Goal: Complete application form: Complete application form

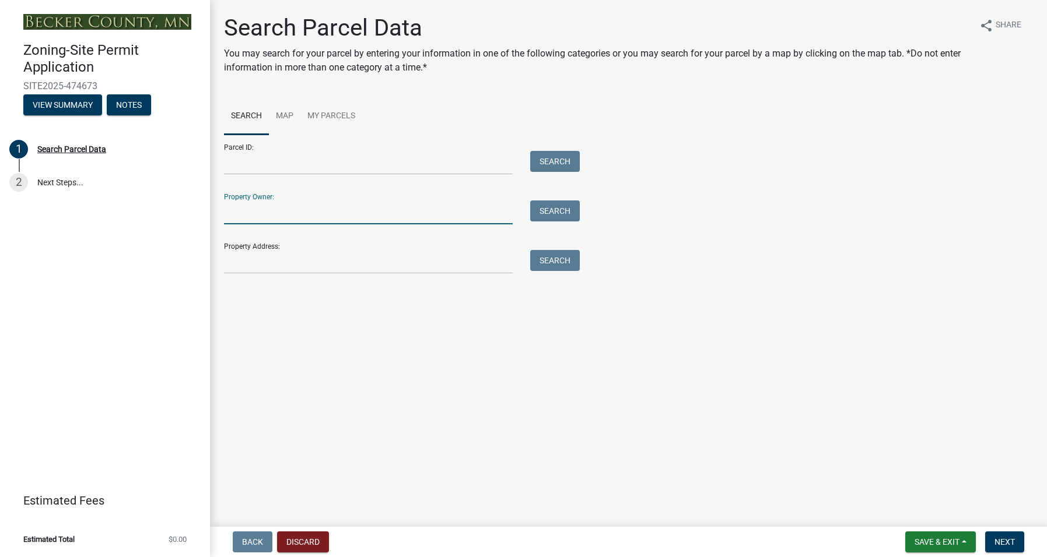
click at [292, 212] on input "Property Owner:" at bounding box center [368, 213] width 289 height 24
type input "[PERSON_NAME] & [PERSON_NAME] TRUST"
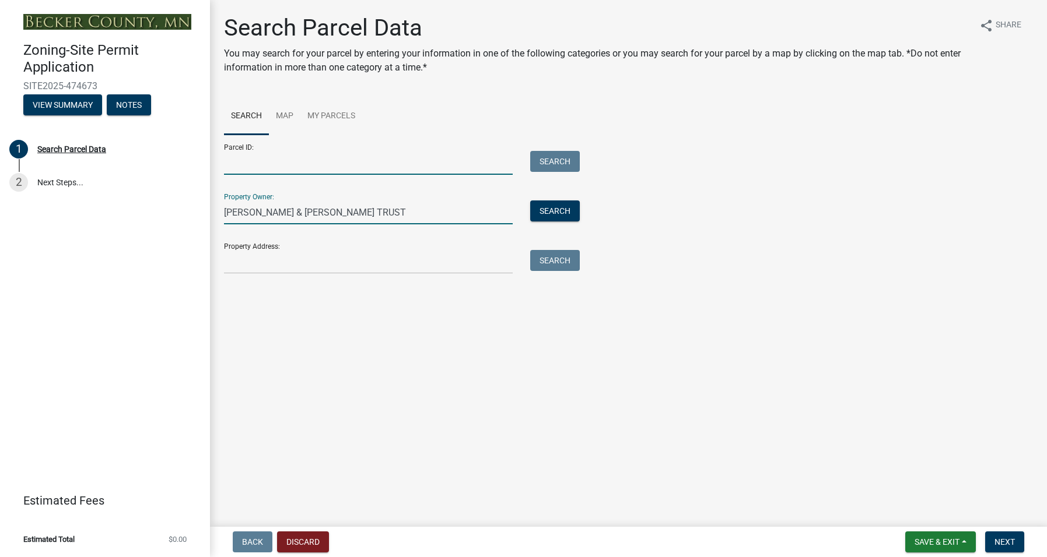
click at [291, 157] on input "Parcel ID:" at bounding box center [368, 163] width 289 height 24
click at [265, 159] on input "Parcel ID:" at bounding box center [368, 163] width 289 height 24
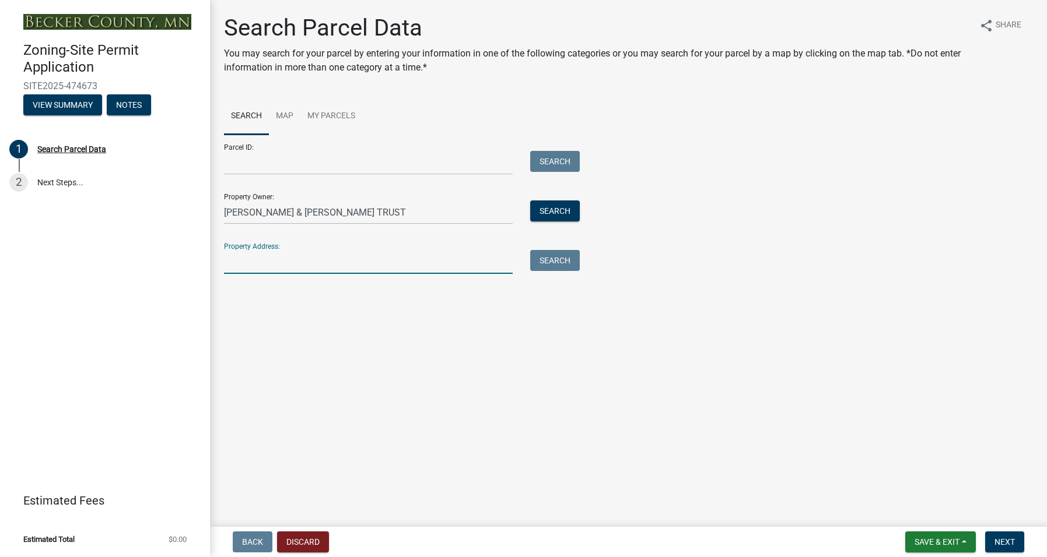
click at [256, 250] on input "Property Address:" at bounding box center [368, 262] width 289 height 24
type input "[STREET_ADDRESS]"
click at [279, 292] on button "Search All" at bounding box center [257, 293] width 66 height 21
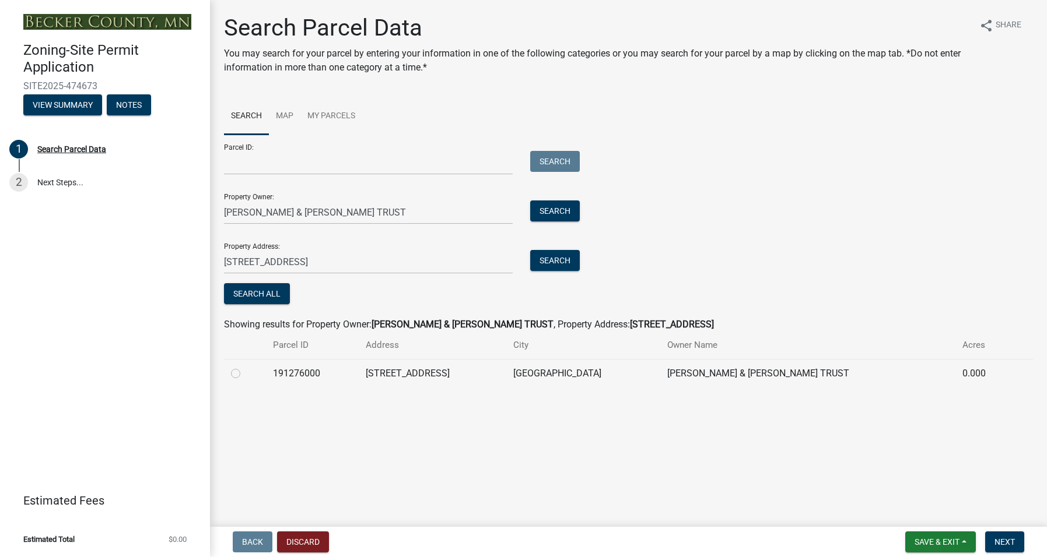
click at [261, 376] on td at bounding box center [245, 373] width 42 height 29
click at [245, 367] on label at bounding box center [245, 367] width 0 height 0
click at [245, 374] on input "radio" at bounding box center [249, 371] width 8 height 8
radio input "true"
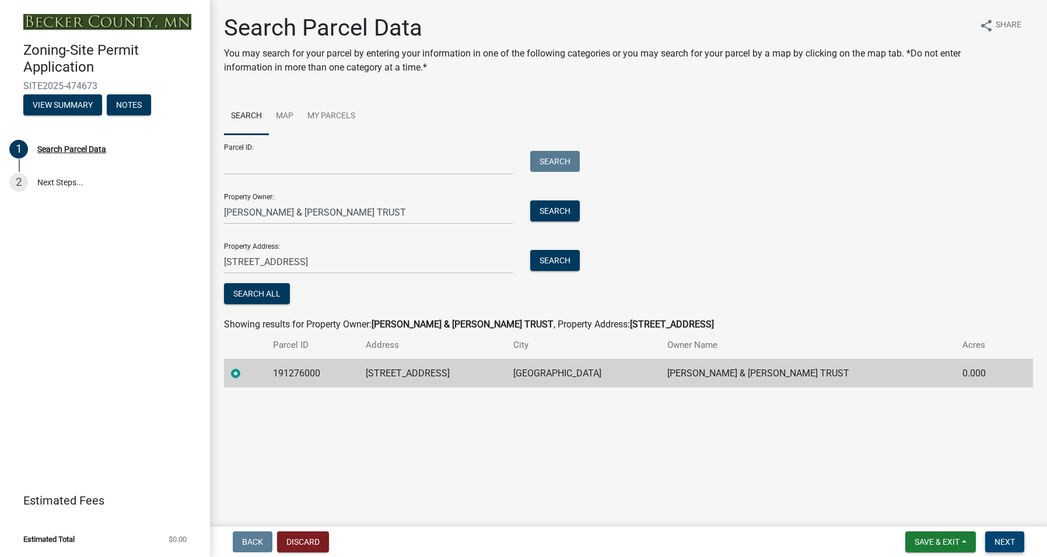
click at [1008, 535] on button "Next" at bounding box center [1004, 542] width 39 height 21
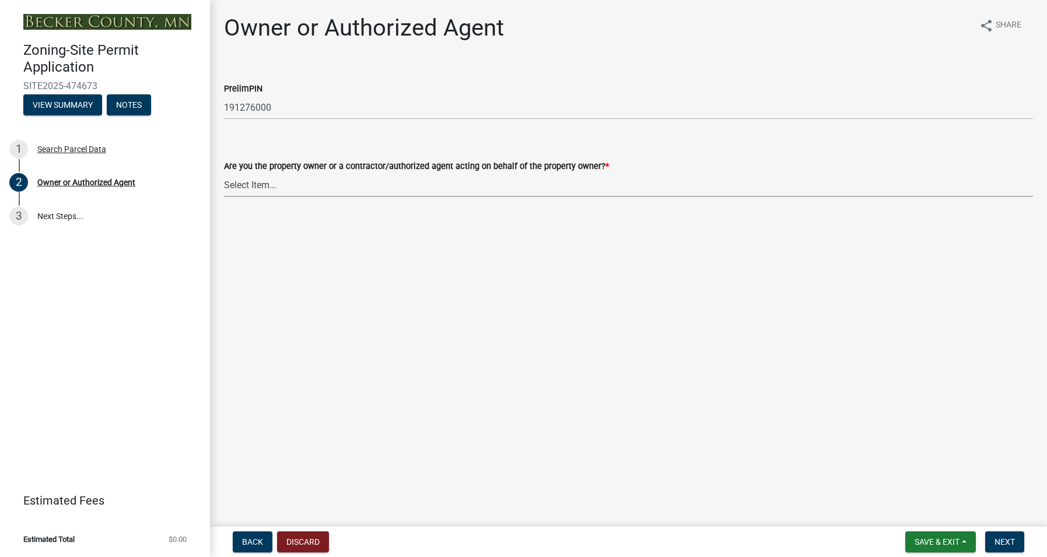
click at [268, 176] on select "Select Item... Property Owner Authorized Agent" at bounding box center [628, 185] width 809 height 24
click at [224, 173] on select "Select Item... Property Owner Authorized Agent" at bounding box center [628, 185] width 809 height 24
select select "059d621c-7166-4fbc-97da-2eca626821a9"
click at [995, 538] on span "Next" at bounding box center [1004, 542] width 20 height 9
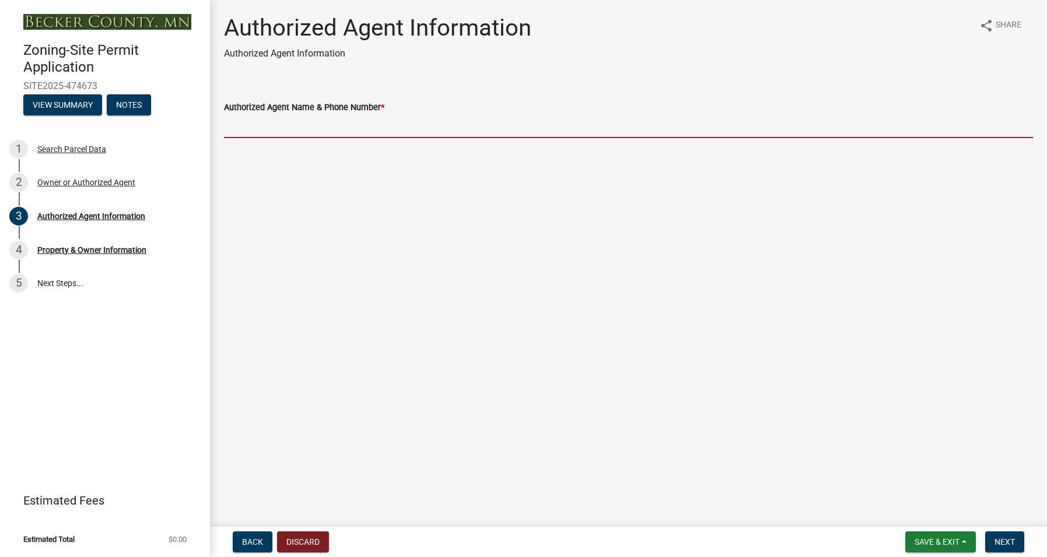
click at [243, 127] on input "Authorized Agent Name & Phone Number *" at bounding box center [628, 126] width 809 height 24
type input "[PERSON_NAME] [PHONE_NUMBER]"
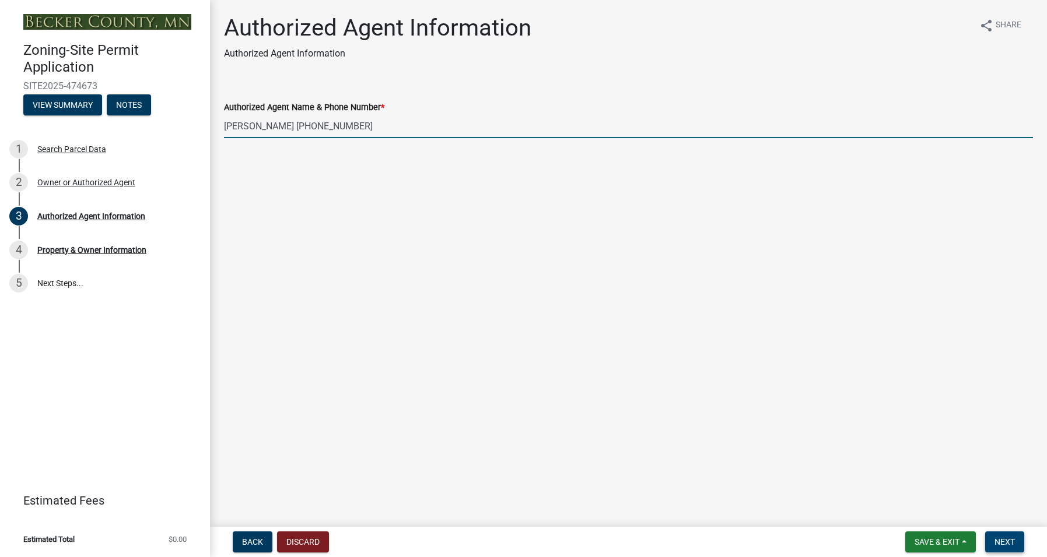
click at [1009, 542] on span "Next" at bounding box center [1004, 542] width 20 height 9
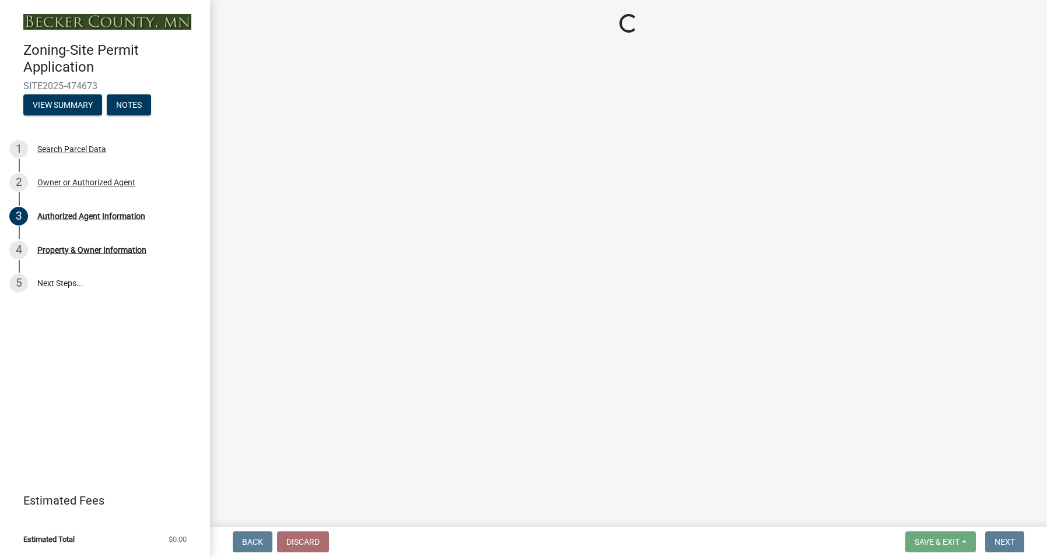
select select "a752e4d6-14bd-4f0f-bfe8-5b67ead45659"
select select "4439e411-f9ac-4451-8e9c-dcab1ac02f4d"
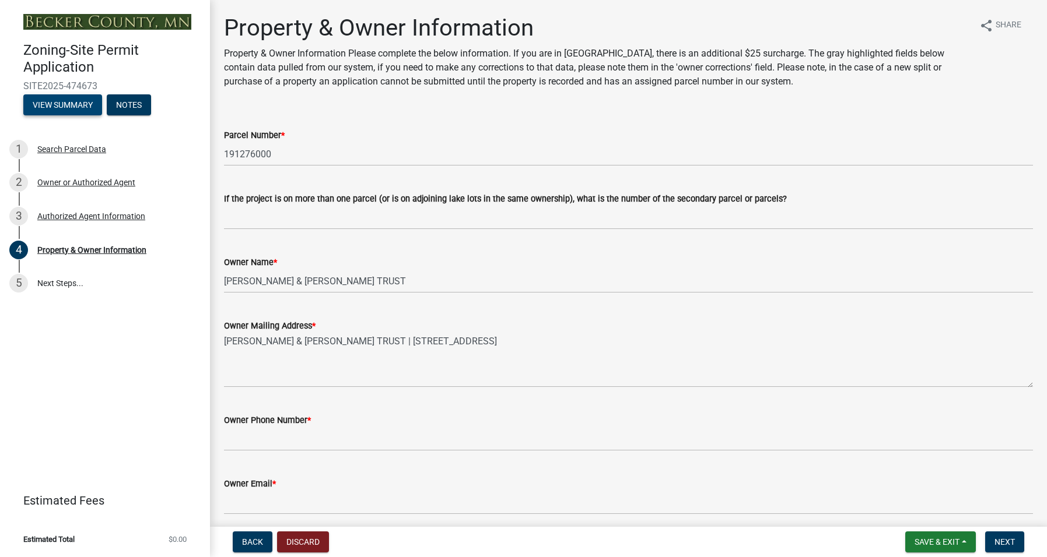
click at [61, 101] on button "View Summary" at bounding box center [62, 104] width 79 height 21
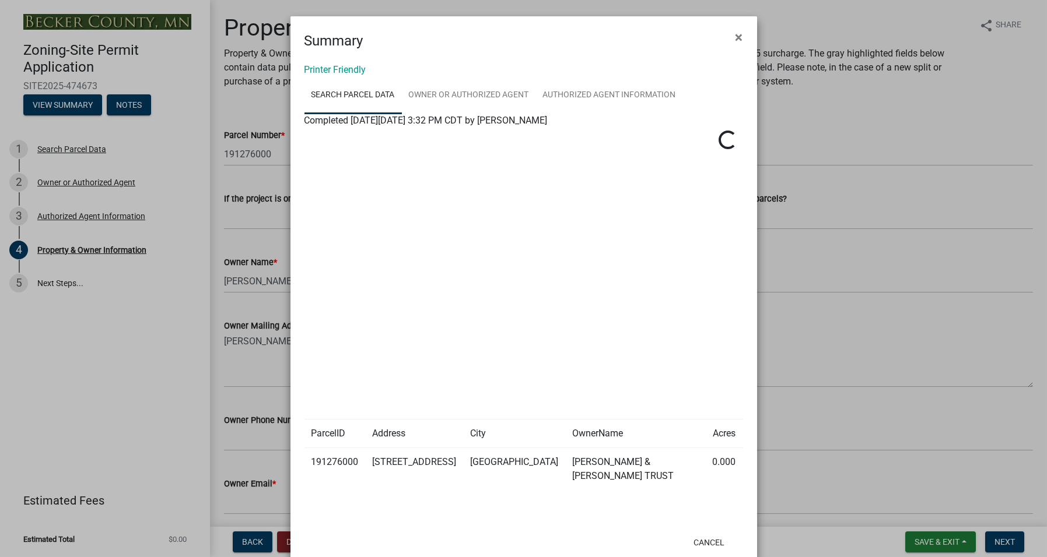
scroll to position [29, 0]
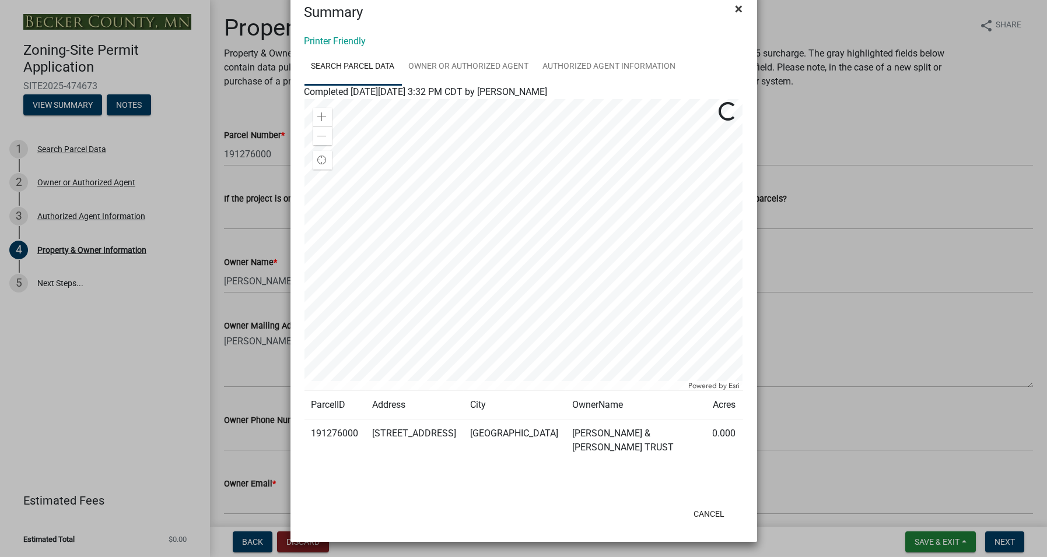
click at [735, 4] on span "×" at bounding box center [739, 9] width 8 height 16
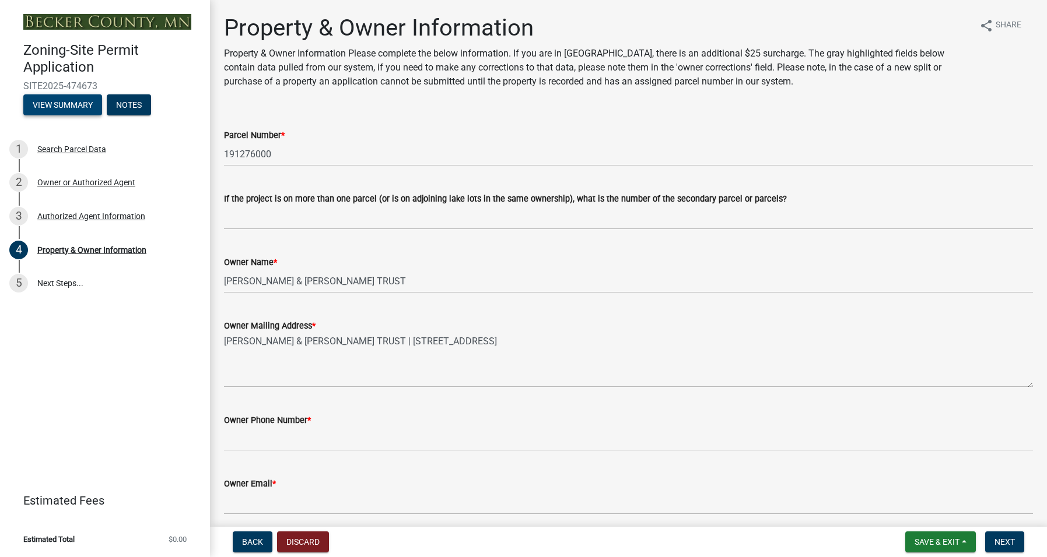
click at [54, 106] on button "View Summary" at bounding box center [62, 104] width 79 height 21
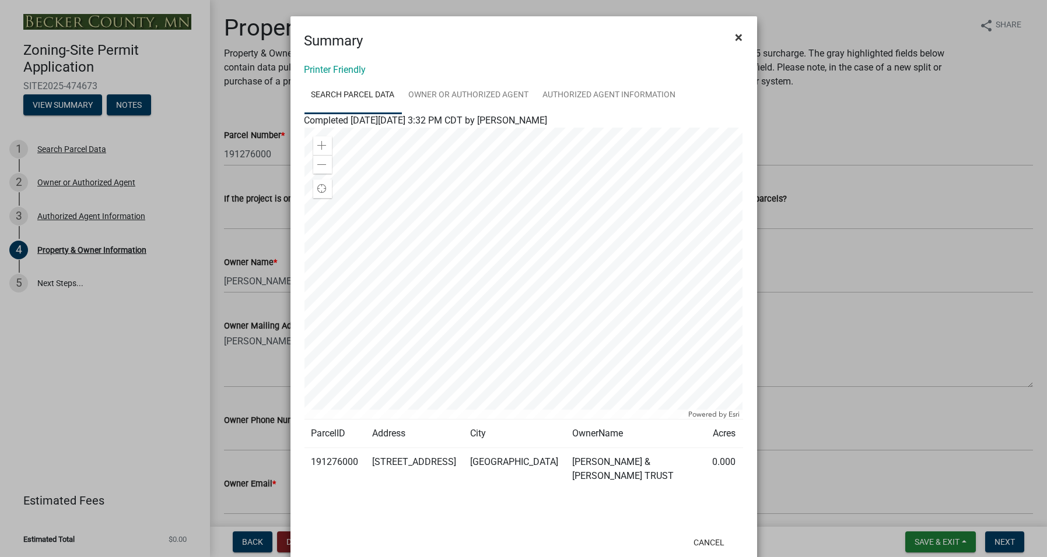
click at [735, 36] on span "×" at bounding box center [739, 37] width 8 height 16
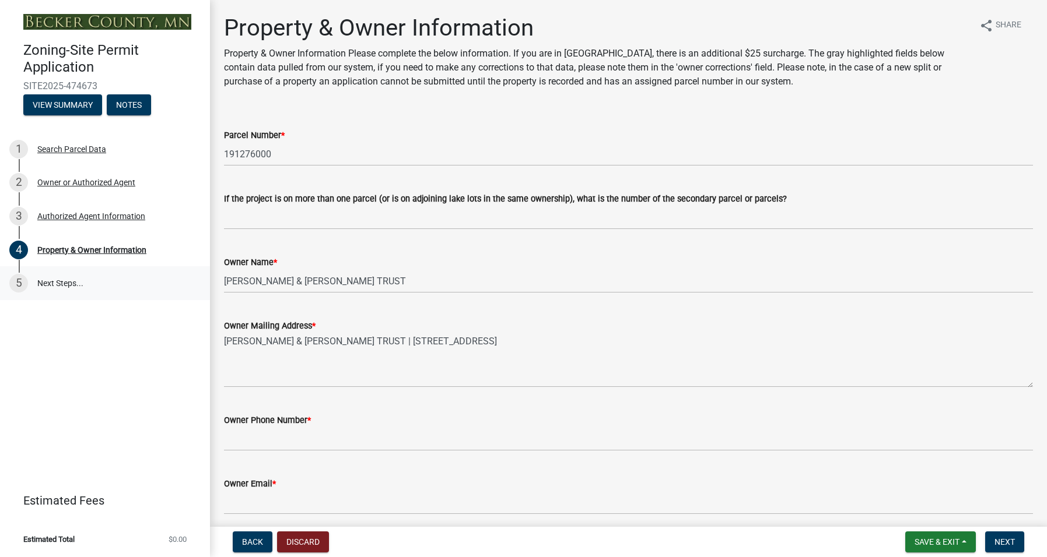
click at [65, 282] on link "5 Next Steps..." at bounding box center [105, 283] width 210 height 34
click at [51, 279] on link "5 Next Steps..." at bounding box center [105, 283] width 210 height 34
click at [62, 99] on button "View Summary" at bounding box center [62, 104] width 79 height 21
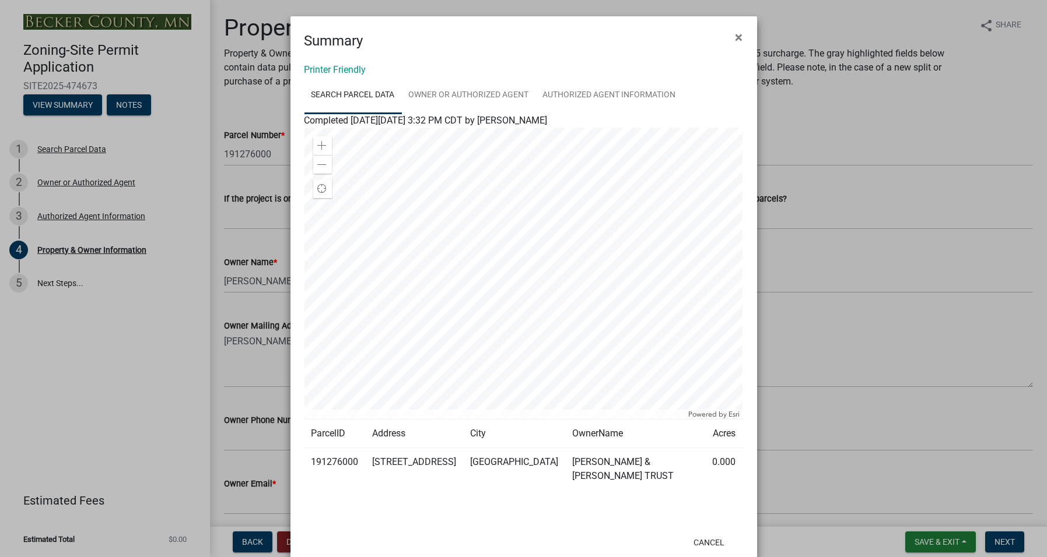
click at [93, 182] on ngb-modal-window "Summary × Printer Friendly Search Parcel Data Owner or Authorized Agent Authori…" at bounding box center [523, 278] width 1047 height 557
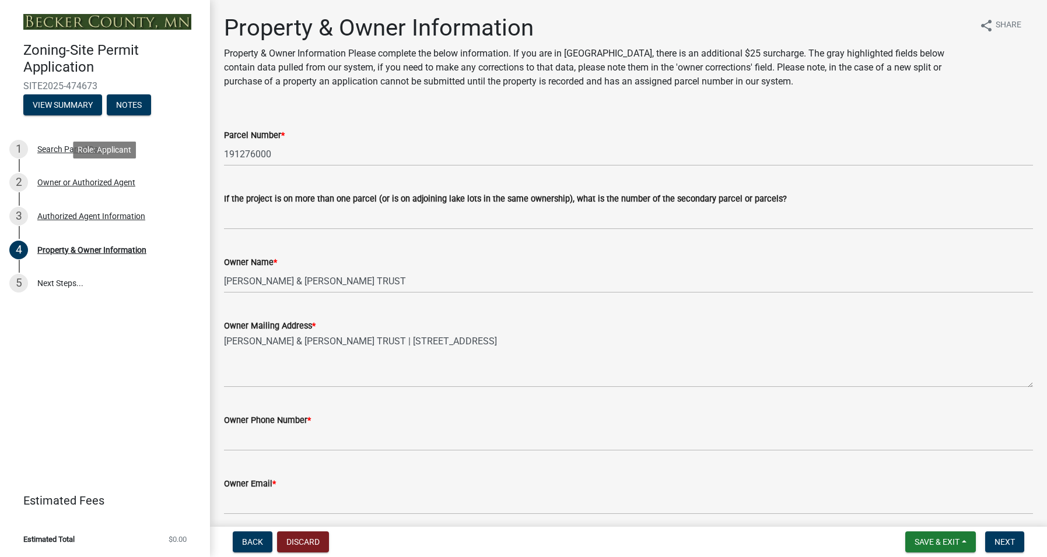
click at [93, 182] on div "Owner or Authorized Agent" at bounding box center [86, 182] width 98 height 8
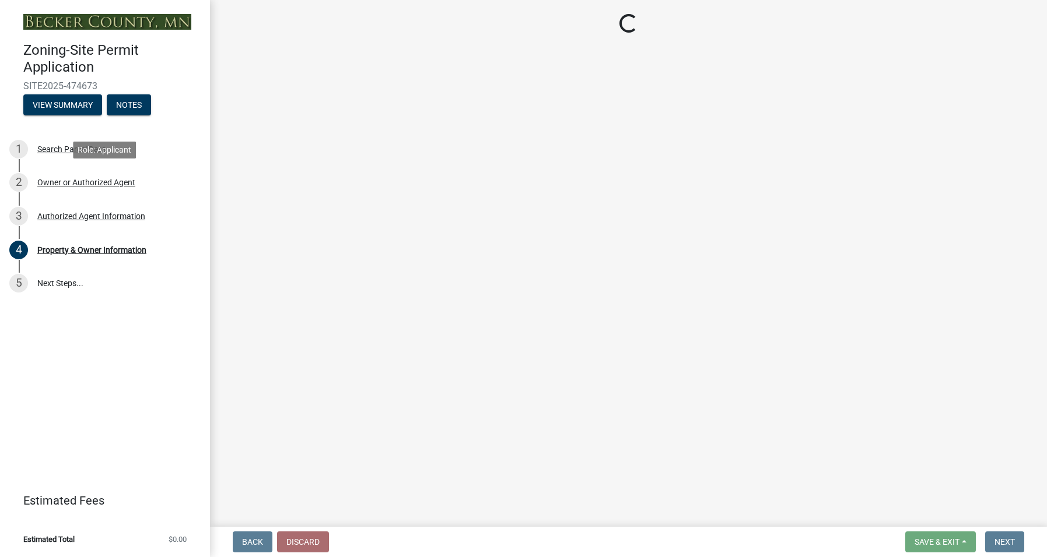
select select "059d621c-7166-4fbc-97da-2eca626821a9"
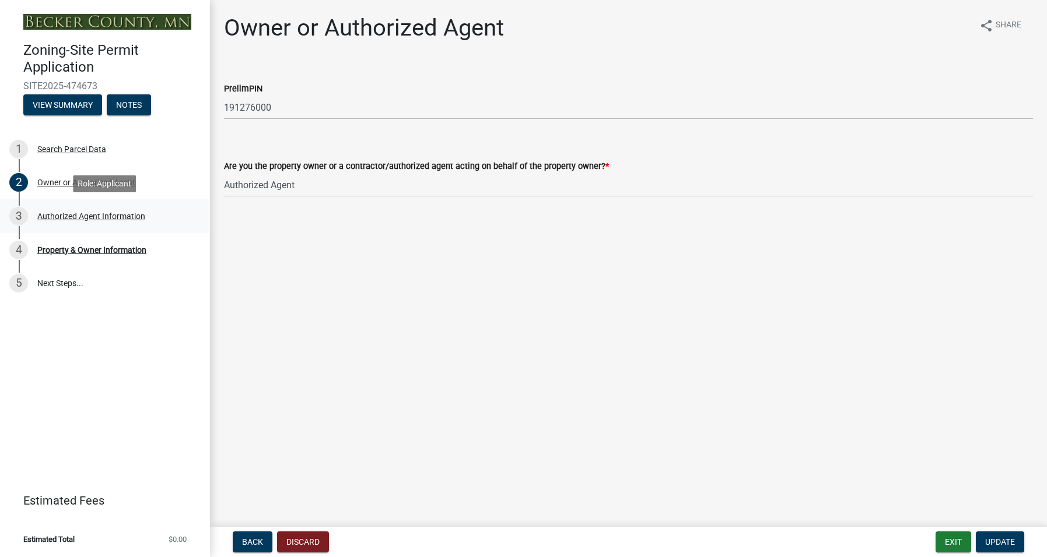
click at [90, 213] on div "Authorized Agent Information" at bounding box center [91, 216] width 108 height 8
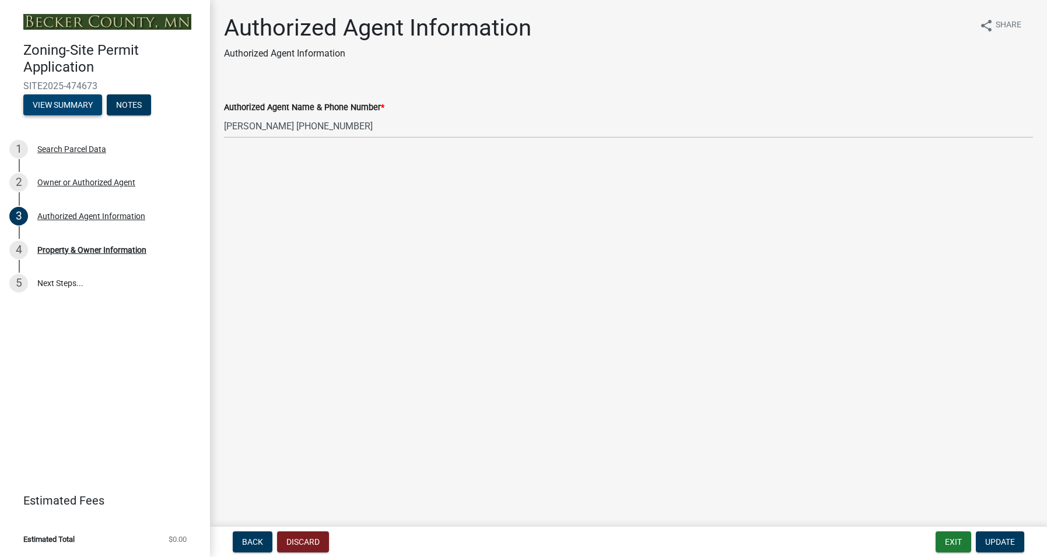
click at [76, 102] on button "View Summary" at bounding box center [62, 104] width 79 height 21
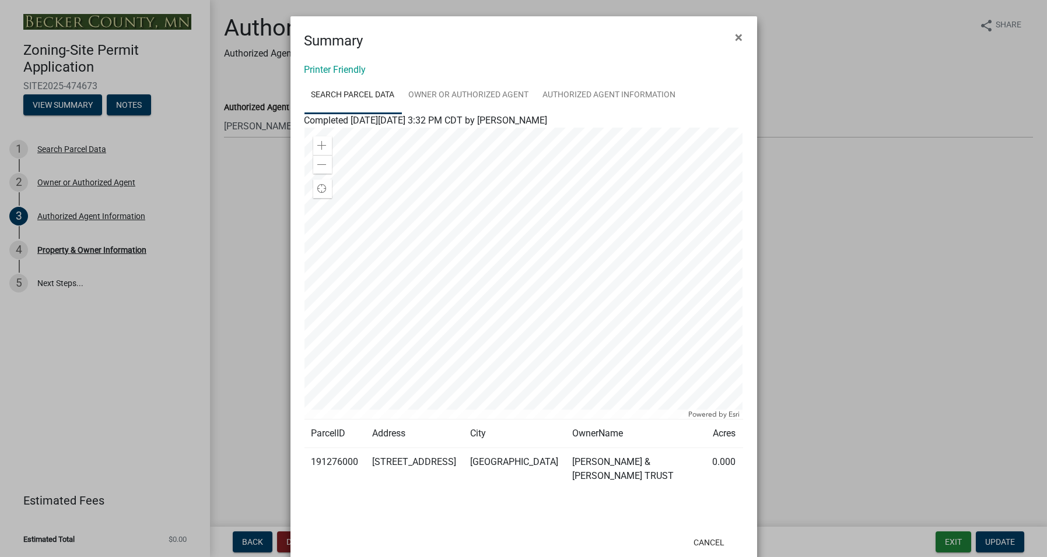
click at [979, 33] on ngb-modal-window "Summary × Printer Friendly Search Parcel Data Owner or Authorized Agent Authori…" at bounding box center [523, 278] width 1047 height 557
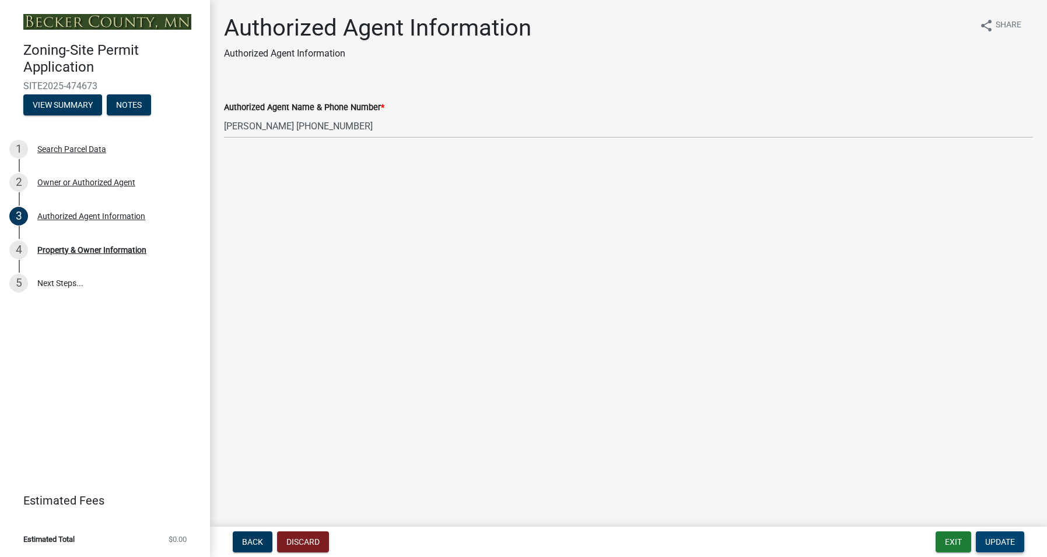
click at [1007, 538] on span "Update" at bounding box center [1000, 542] width 30 height 9
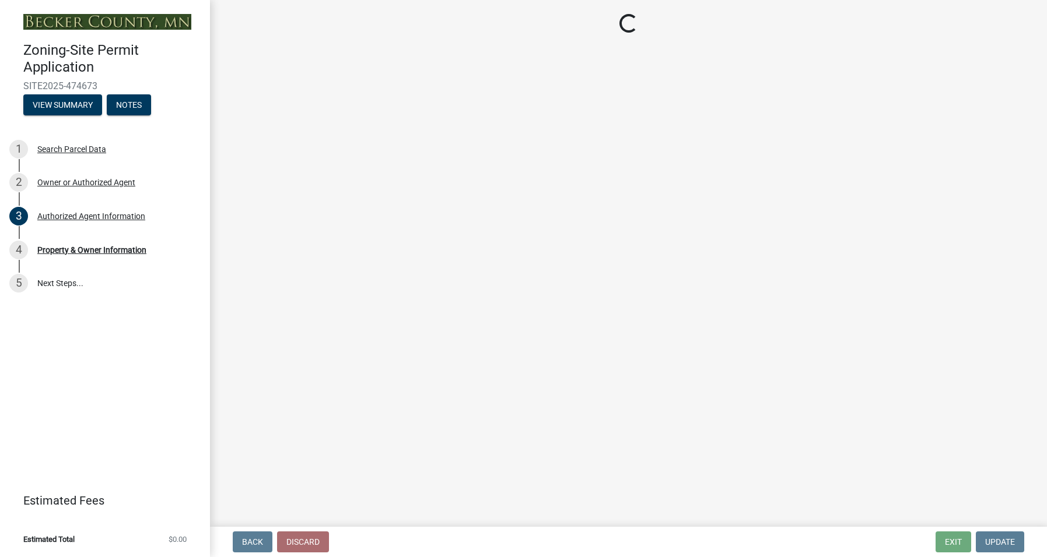
select select "a752e4d6-14bd-4f0f-bfe8-5b67ead45659"
select select "4439e411-f9ac-4451-8e9c-dcab1ac02f4d"
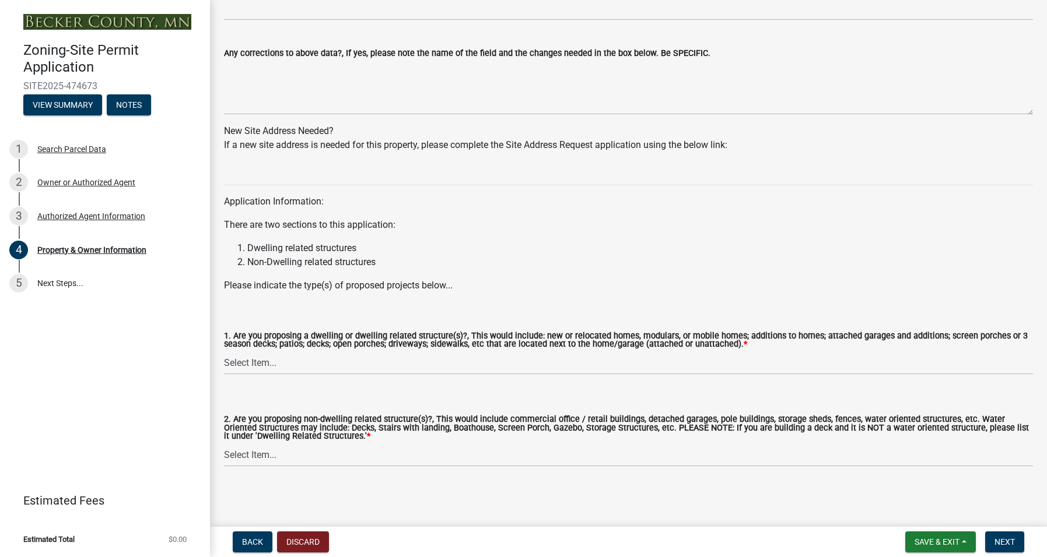
scroll to position [791, 0]
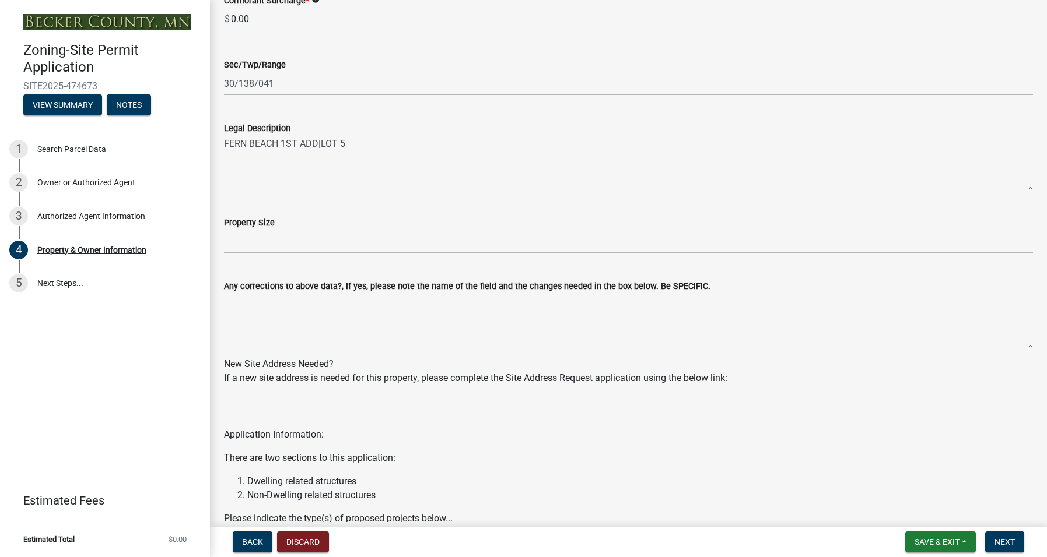
click at [152, 19] on img at bounding box center [107, 22] width 168 height 16
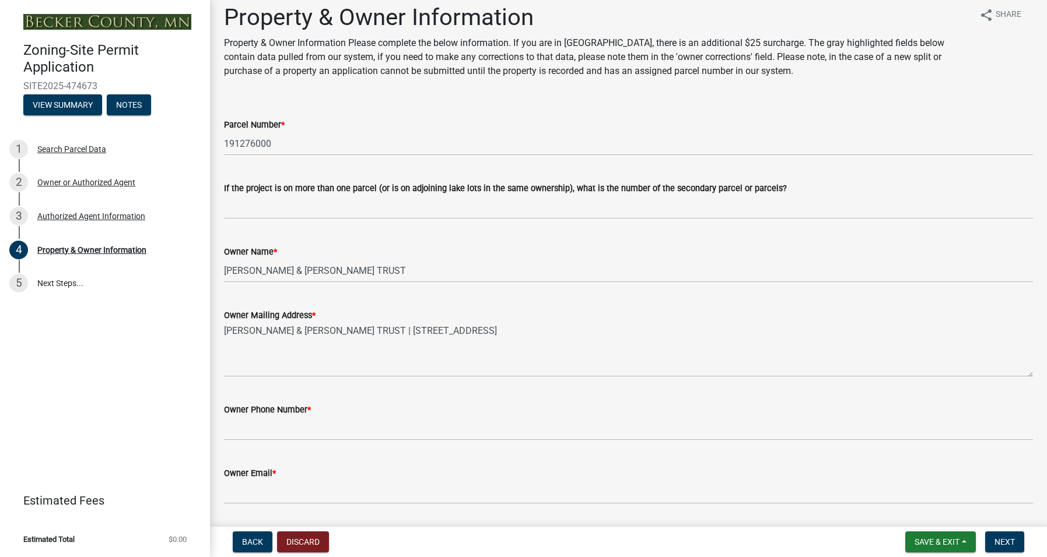
scroll to position [0, 0]
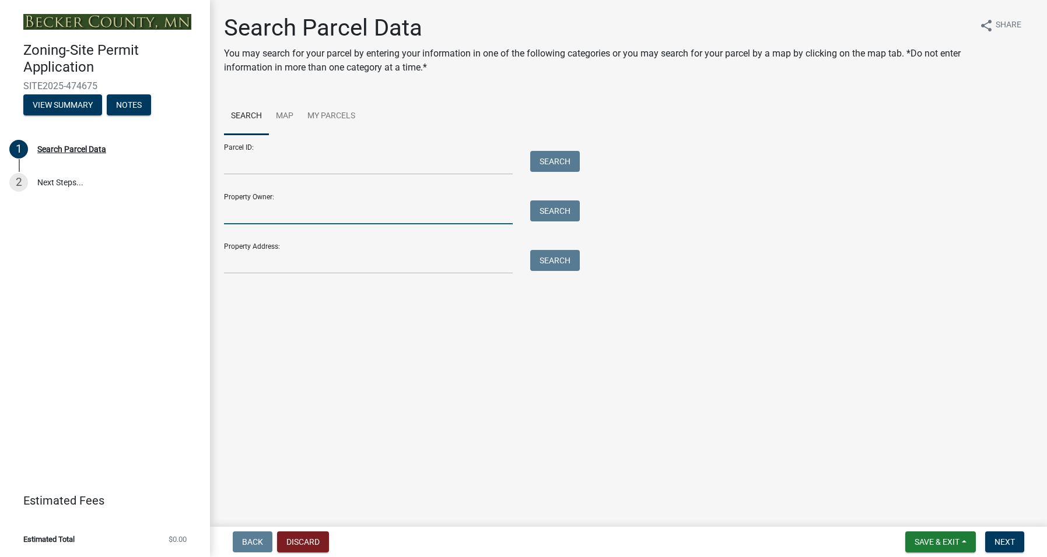
click at [246, 203] on input "Property Owner:" at bounding box center [368, 213] width 289 height 24
type input "[PERSON_NAME] & [PERSON_NAME] TRUST"
click at [273, 265] on input "Property Address:" at bounding box center [368, 262] width 289 height 24
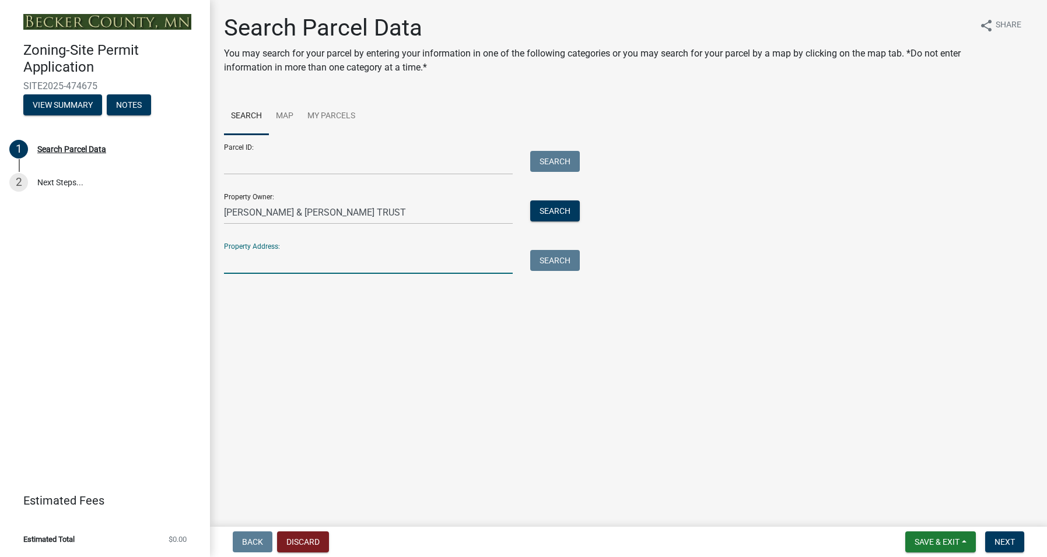
type input "[STREET_ADDRESS]"
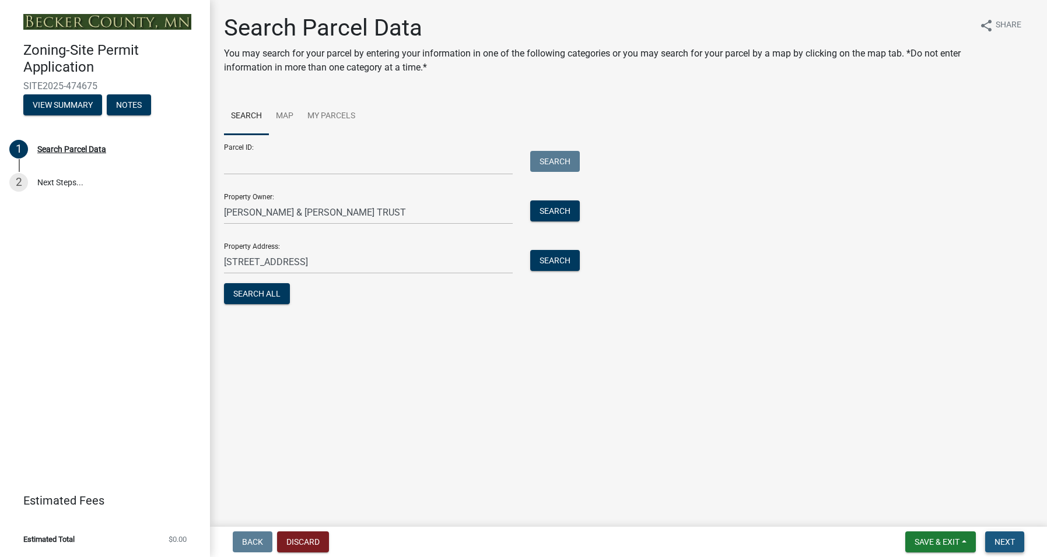
click at [1011, 536] on button "Next" at bounding box center [1004, 542] width 39 height 21
click at [1006, 538] on span "Next" at bounding box center [1004, 542] width 20 height 9
click at [241, 290] on button "Search All" at bounding box center [257, 293] width 66 height 21
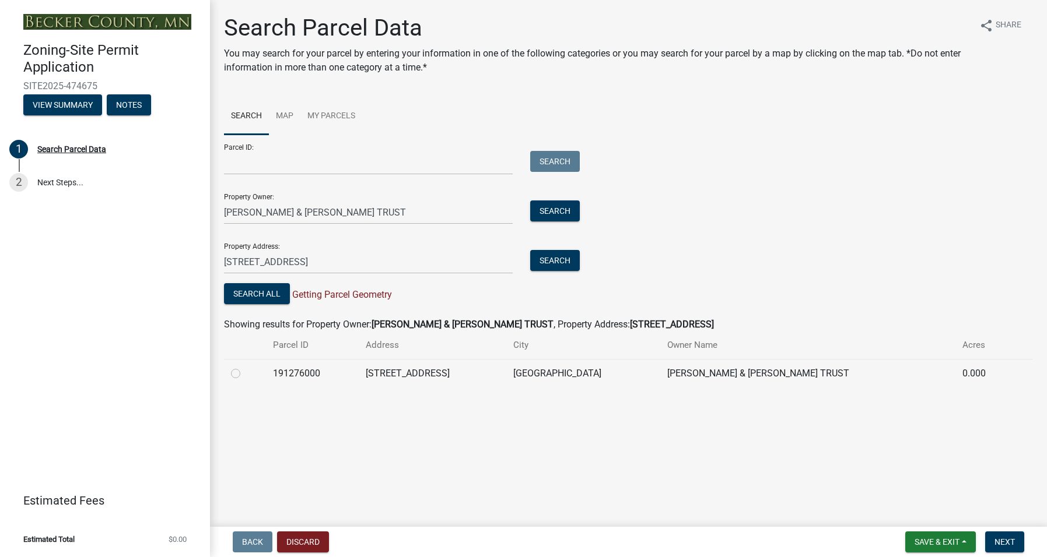
click at [299, 370] on td "191276000" at bounding box center [312, 373] width 92 height 29
click at [250, 371] on div at bounding box center [245, 374] width 28 height 14
click at [245, 367] on label at bounding box center [245, 367] width 0 height 0
click at [245, 373] on input "radio" at bounding box center [249, 371] width 8 height 8
radio input "true"
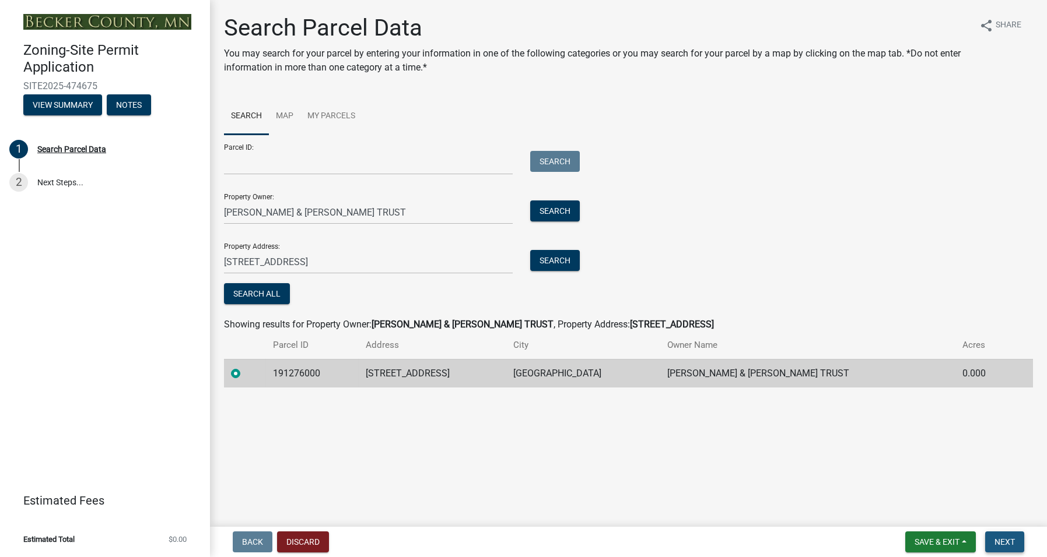
click at [1010, 538] on span "Next" at bounding box center [1004, 542] width 20 height 9
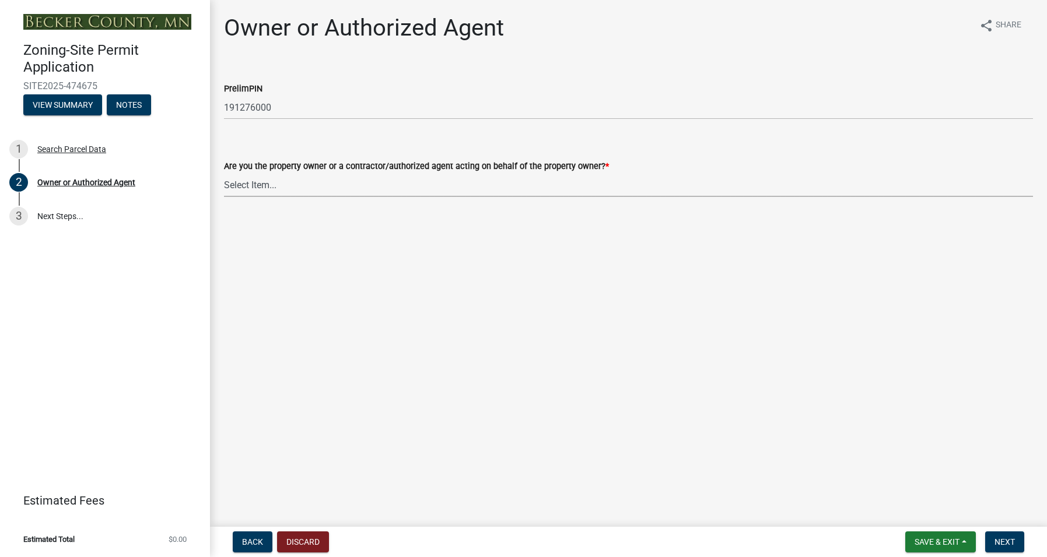
click at [269, 178] on select "Select Item... Property Owner Authorized Agent" at bounding box center [628, 185] width 809 height 24
click at [224, 173] on select "Select Item... Property Owner Authorized Agent" at bounding box center [628, 185] width 809 height 24
select select "059d621c-7166-4fbc-97da-2eca626821a9"
click at [998, 540] on span "Next" at bounding box center [1004, 542] width 20 height 9
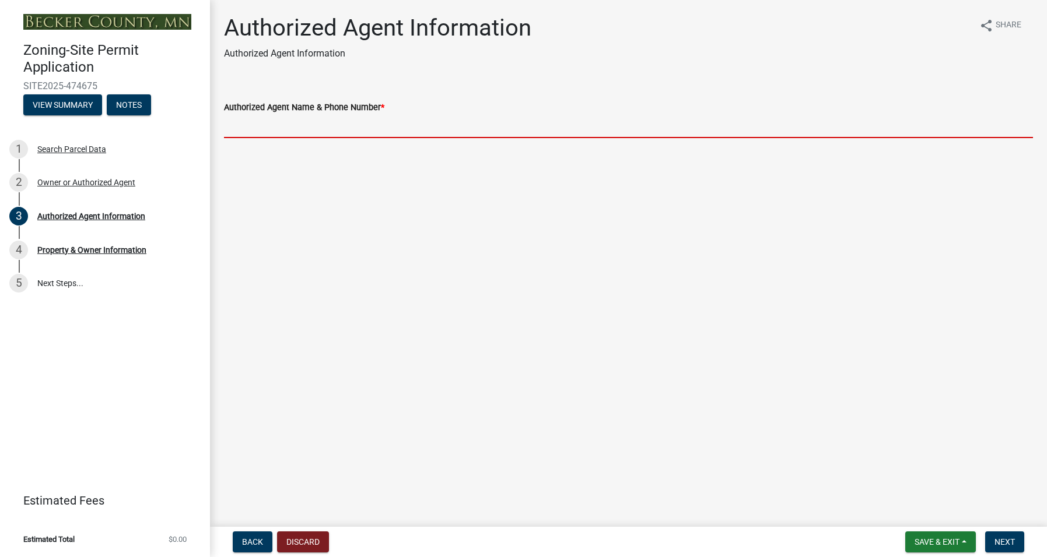
click at [259, 125] on input "Authorized Agent Name & Phone Number *" at bounding box center [628, 126] width 809 height 24
type input "[PERSON_NAME] [PHONE_NUMBER]"
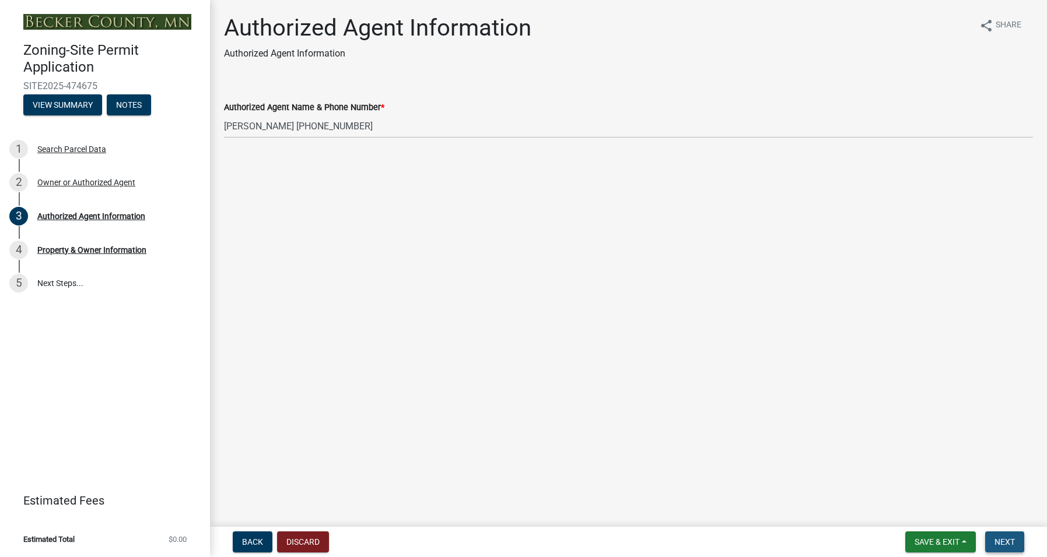
click at [1004, 539] on span "Next" at bounding box center [1004, 542] width 20 height 9
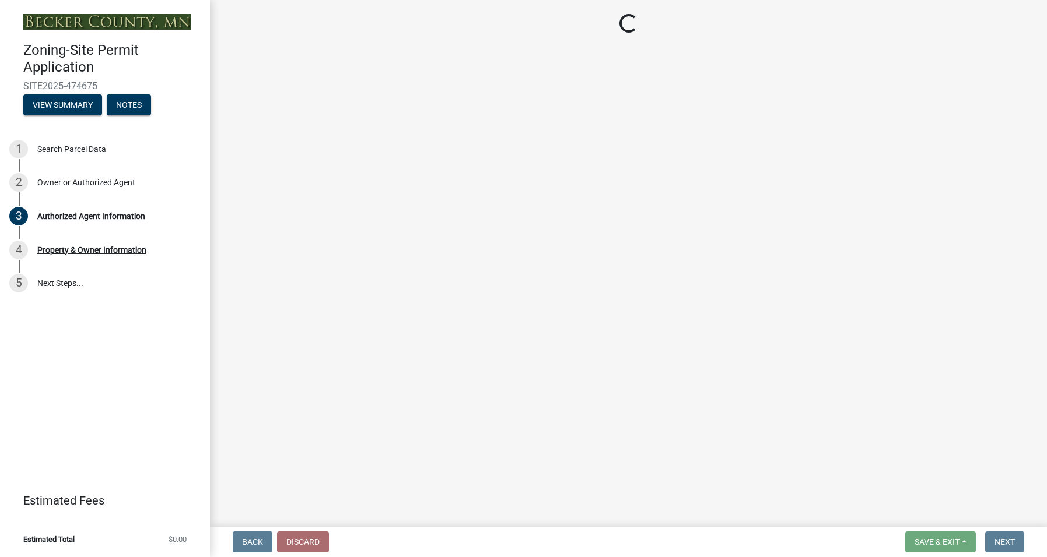
select select "a752e4d6-14bd-4f0f-bfe8-5b67ead45659"
select select "4439e411-f9ac-4451-8e9c-dcab1ac02f4d"
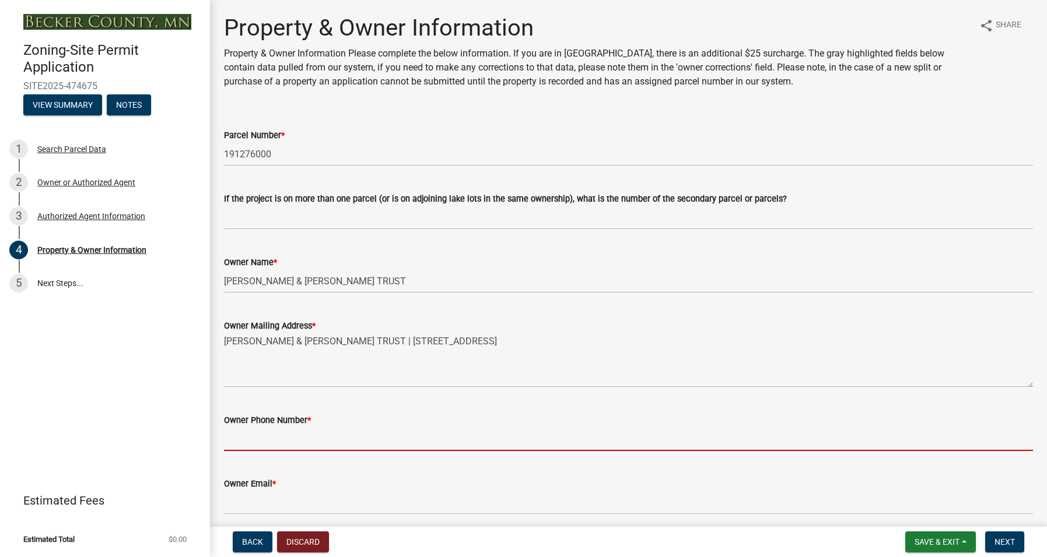
click at [259, 436] on input "Owner Phone Number *" at bounding box center [628, 439] width 809 height 24
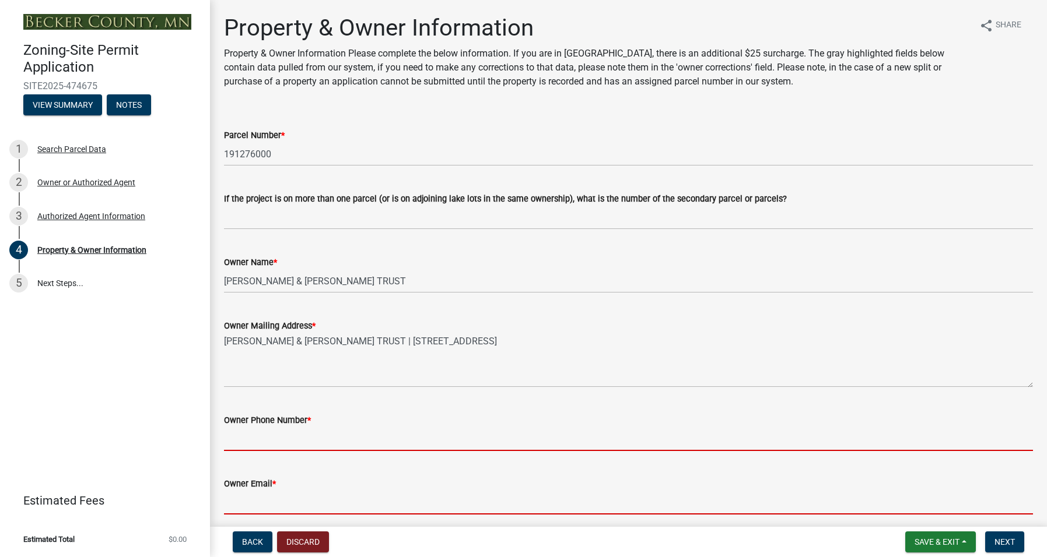
click at [262, 505] on input "Owner Email *" at bounding box center [628, 503] width 809 height 24
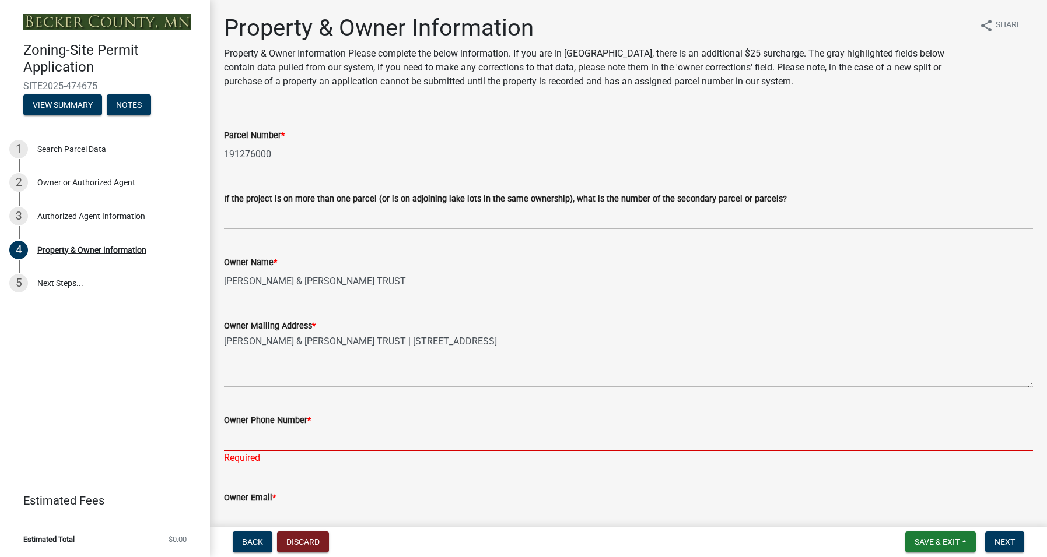
click at [241, 436] on input "Owner Phone Number *" at bounding box center [628, 439] width 809 height 24
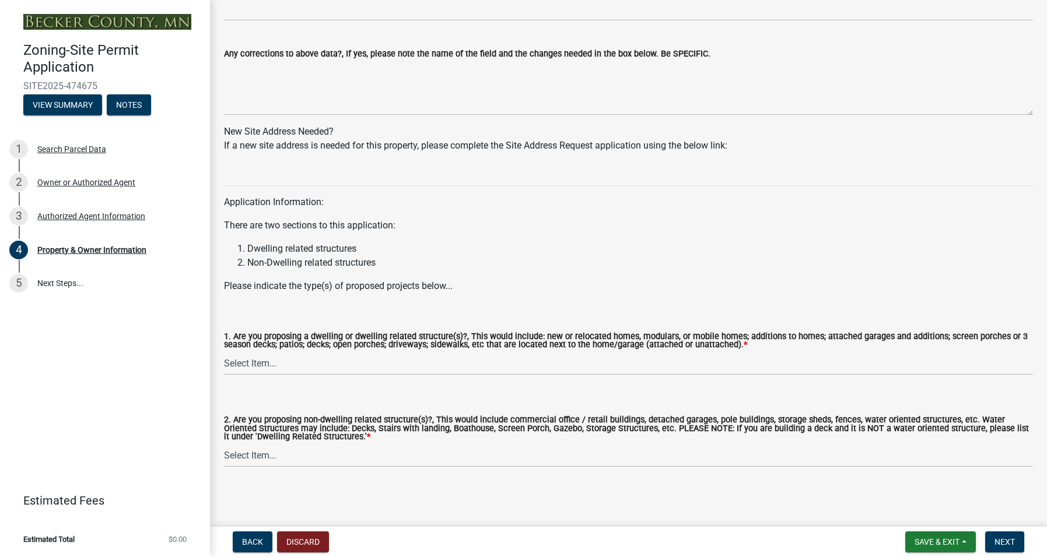
scroll to position [1052, 0]
click at [48, 100] on button "View Summary" at bounding box center [62, 104] width 79 height 21
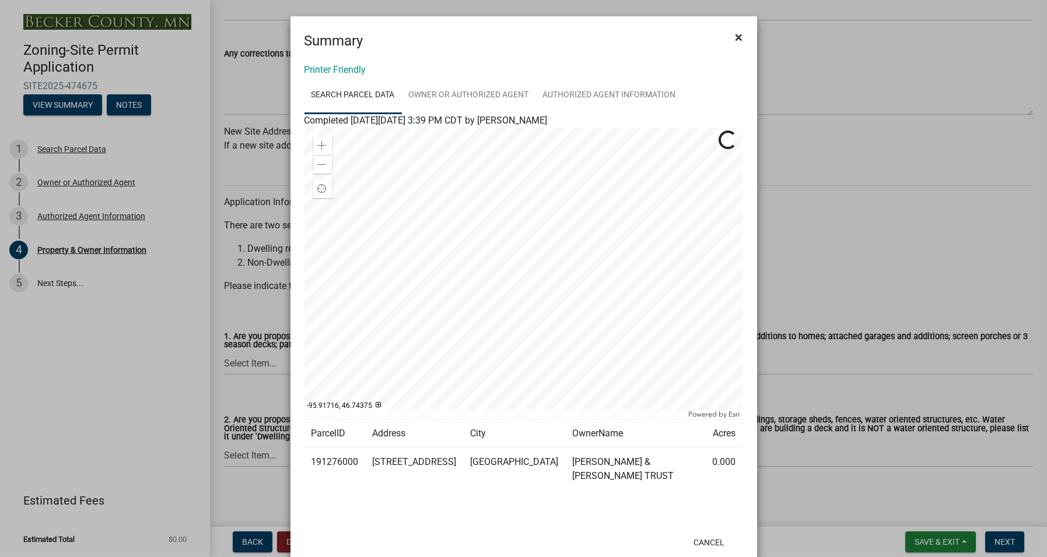
click at [726, 39] on button "×" at bounding box center [739, 37] width 26 height 33
